Goal: Transaction & Acquisition: Download file/media

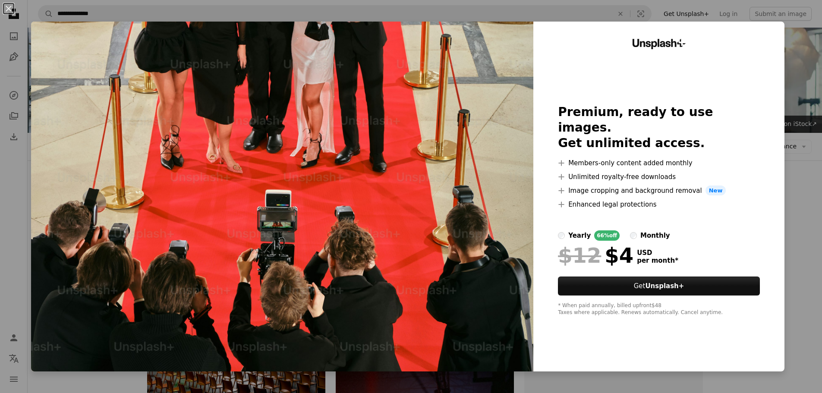
scroll to position [4852, 0]
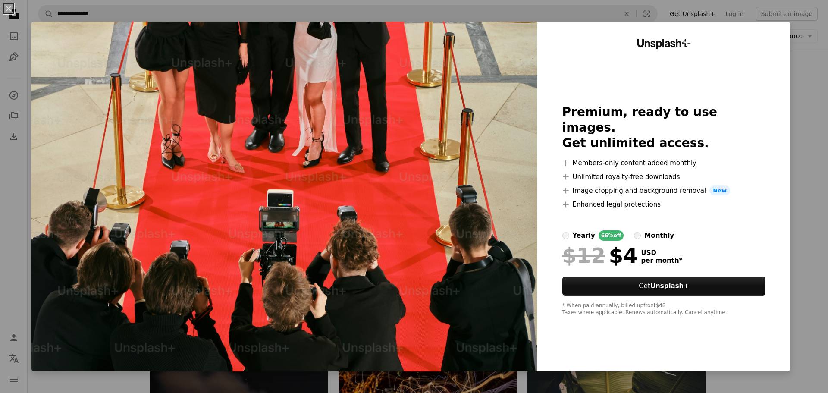
click at [786, 68] on div "An X shape Unsplash+ Premium, ready to use images. Get unlimited access. A plus…" at bounding box center [414, 196] width 828 height 393
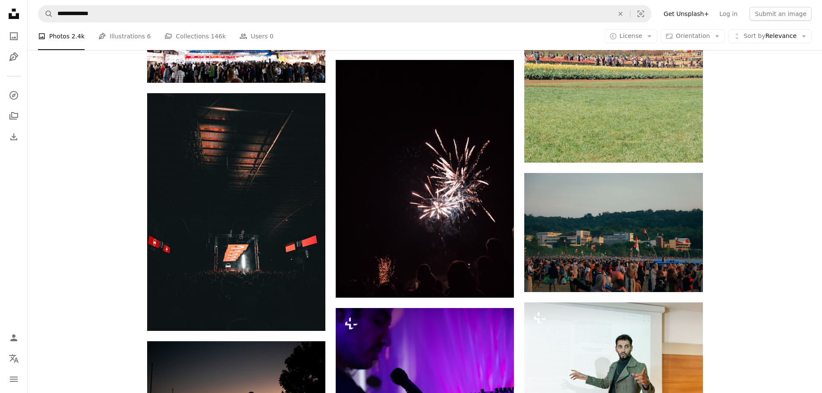
scroll to position [4292, 0]
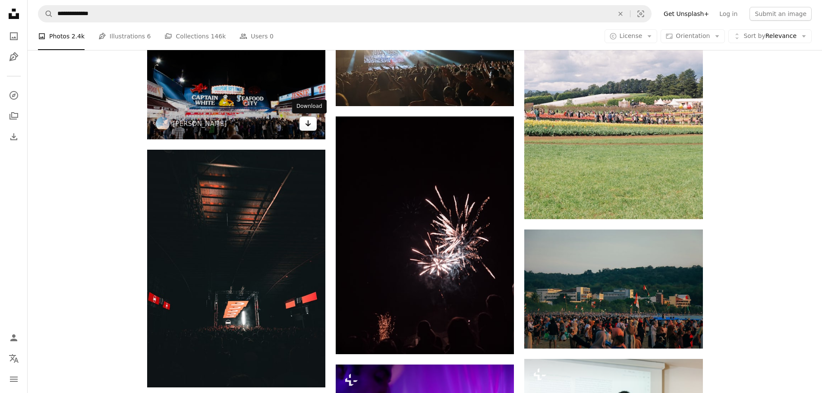
click at [305, 124] on icon "Arrow pointing down" at bounding box center [308, 123] width 7 height 10
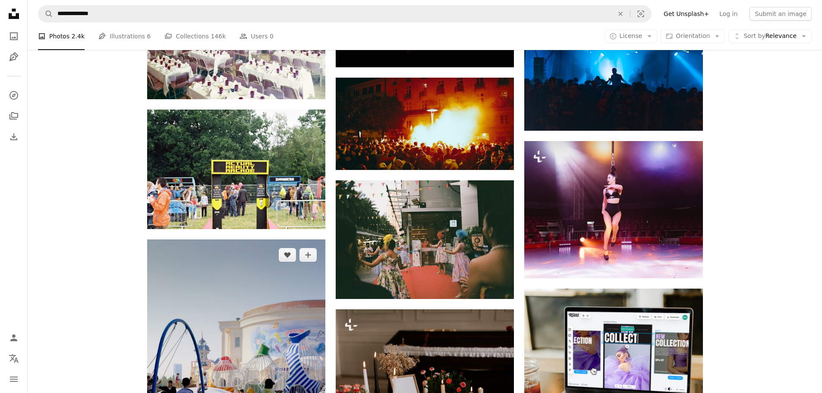
scroll to position [3127, 0]
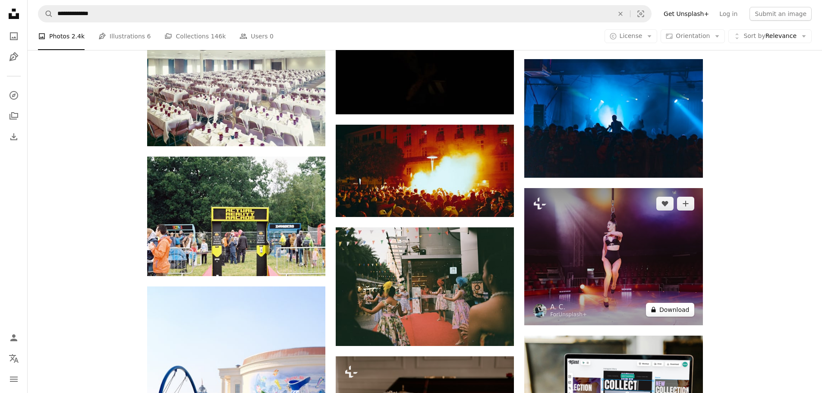
click at [666, 314] on button "A lock Download" at bounding box center [670, 310] width 48 height 14
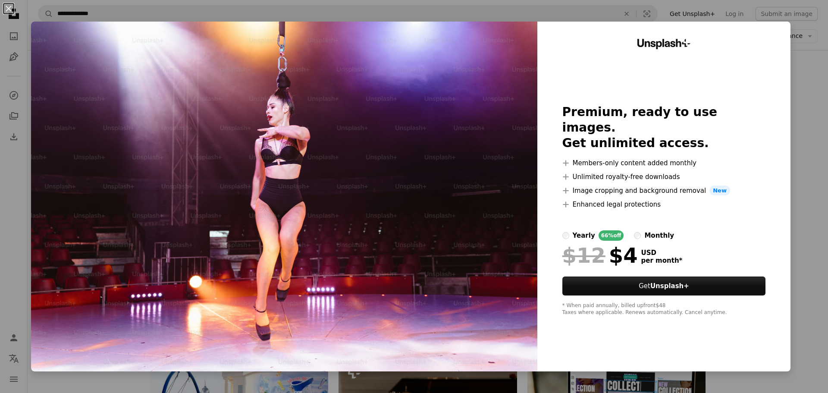
click at [781, 56] on div "Unsplash+ Premium, ready to use images. Get unlimited access. A plus sign Membe…" at bounding box center [663, 197] width 253 height 350
click at [764, 2] on div "An X shape Unsplash+ Premium, ready to use images. Get unlimited access. A plus…" at bounding box center [414, 196] width 828 height 393
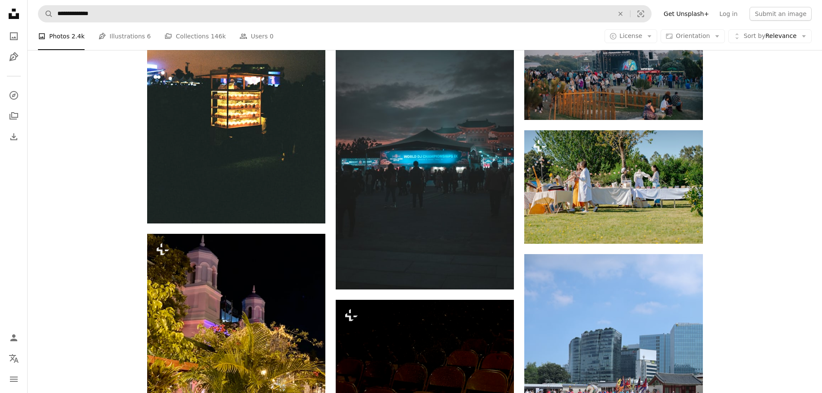
scroll to position [2394, 0]
